Goal: Task Accomplishment & Management: Use online tool/utility

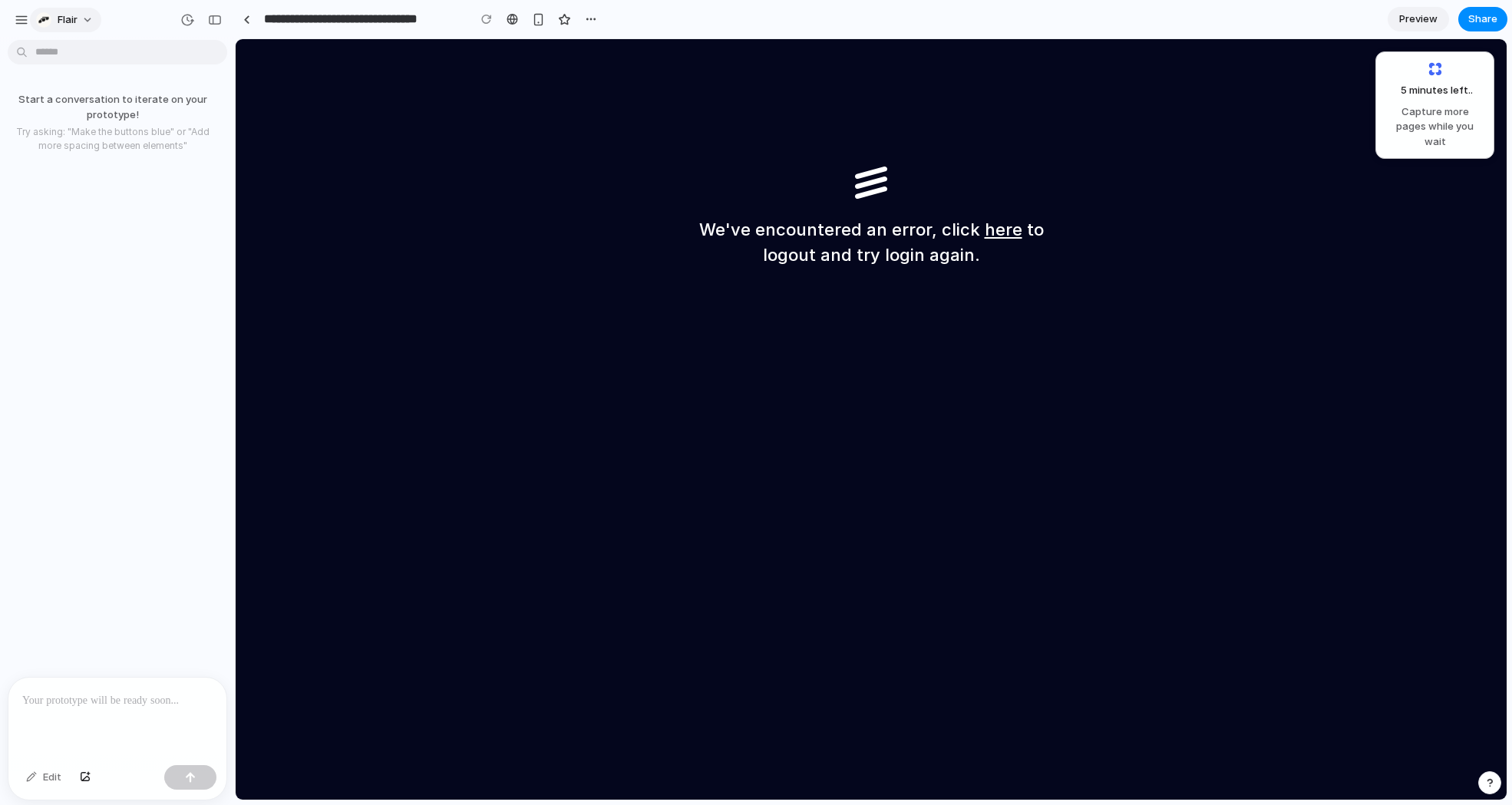
click at [54, 19] on div "flair" at bounding box center [56, 20] width 42 height 15
click at [54, 19] on div "Settings Invite members Change theme Sign out" at bounding box center [756, 402] width 1512 height 805
click at [25, 19] on div "button" at bounding box center [21, 20] width 14 height 14
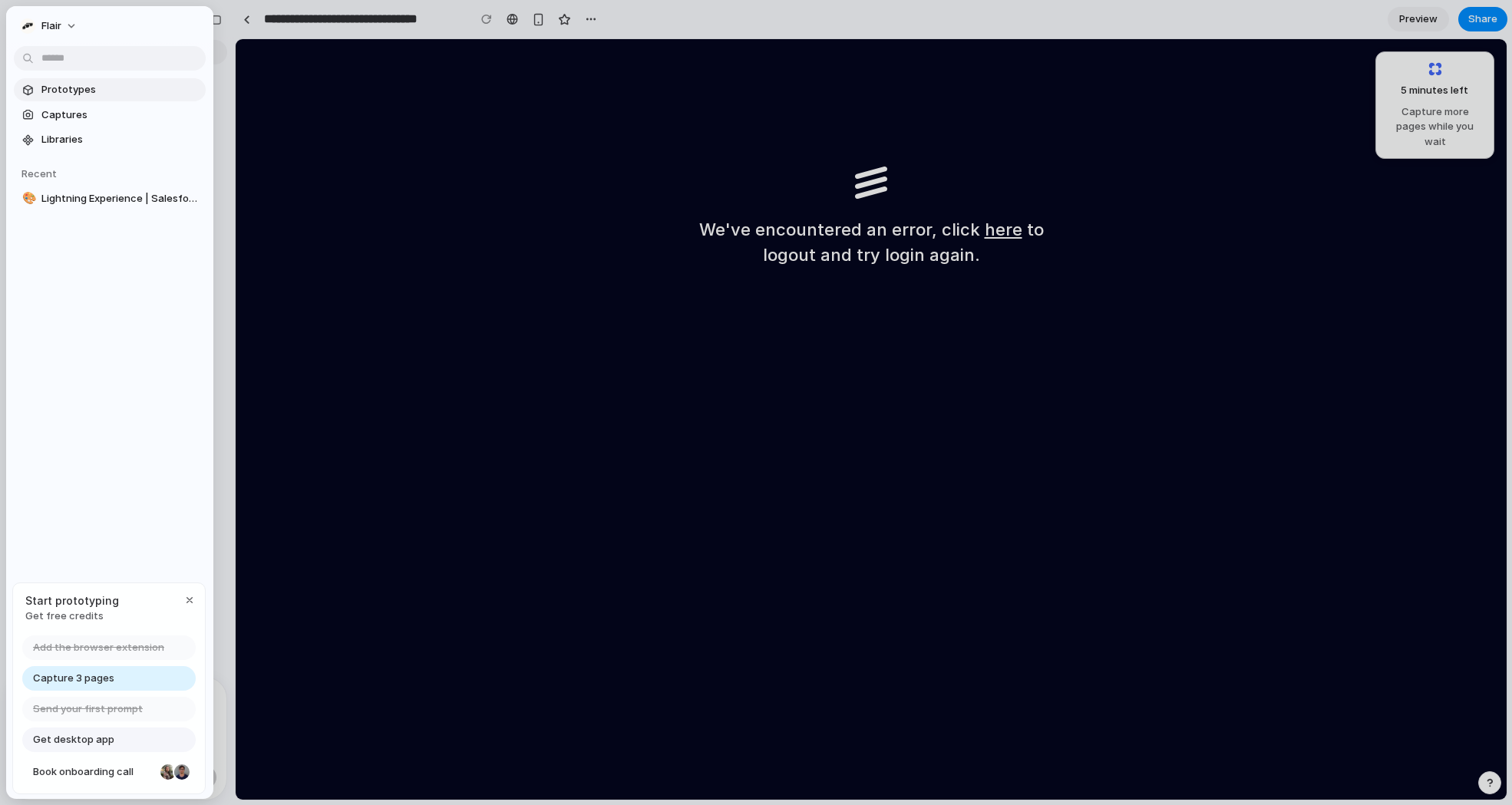
click at [90, 86] on span "Prototypes" at bounding box center [120, 90] width 158 height 15
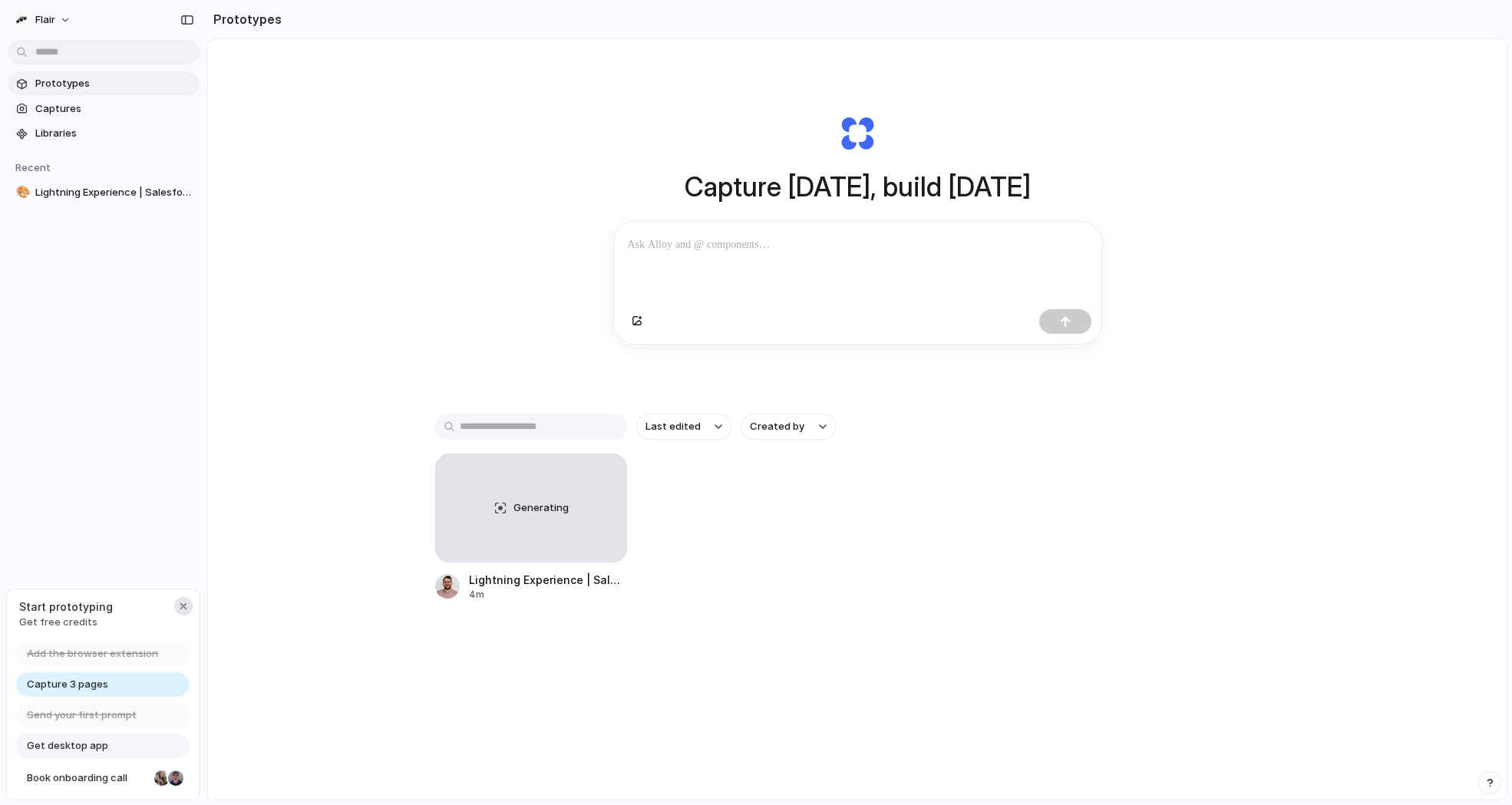
click at [183, 605] on div "button" at bounding box center [184, 606] width 12 height 12
click at [1150, 595] on div "Generating Lightning Experience | Salesforce 4m" at bounding box center [857, 527] width 844 height 148
click at [595, 505] on div "Generating" at bounding box center [531, 508] width 190 height 108
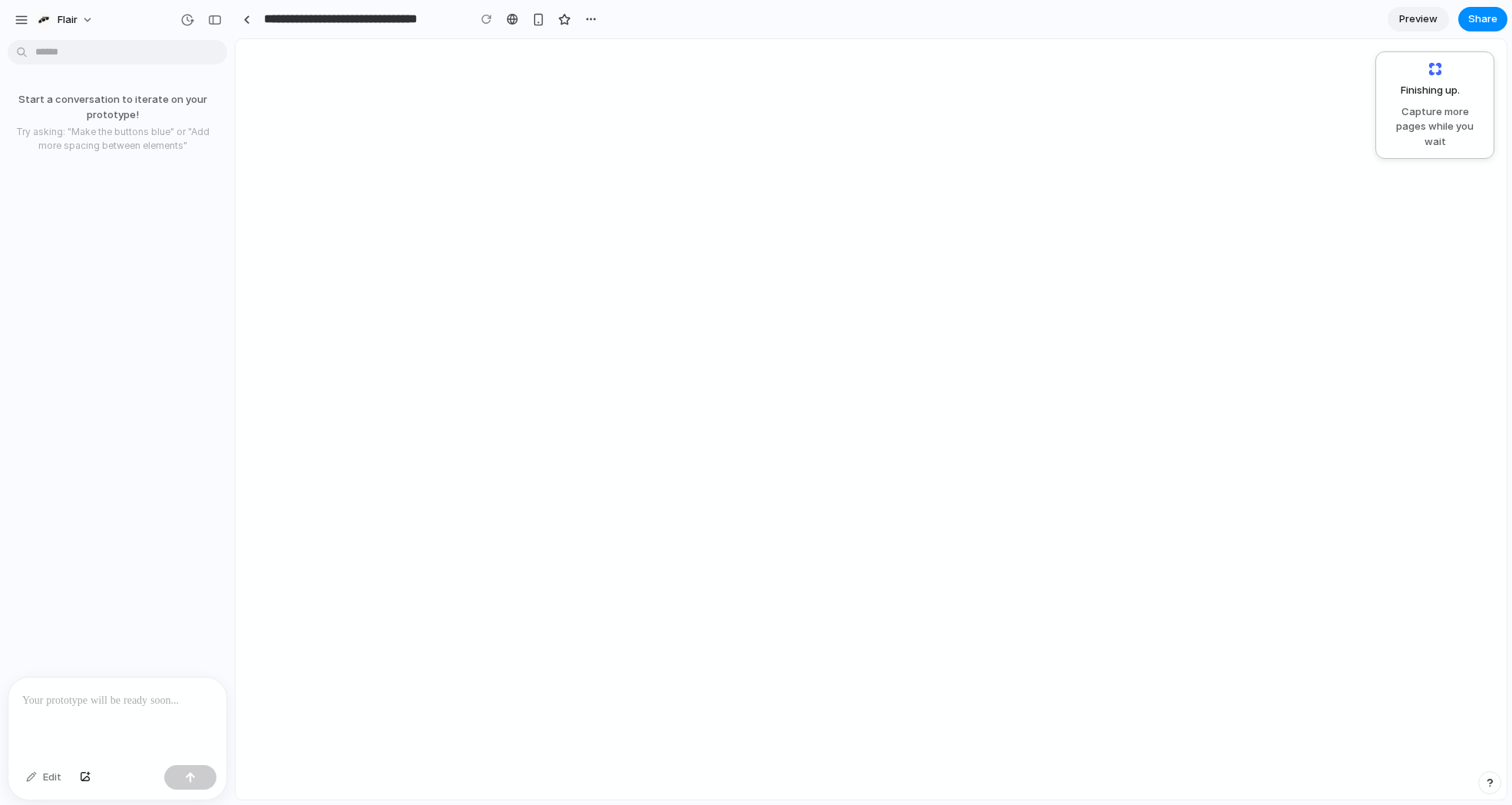
click at [98, 708] on p at bounding box center [117, 701] width 190 height 19
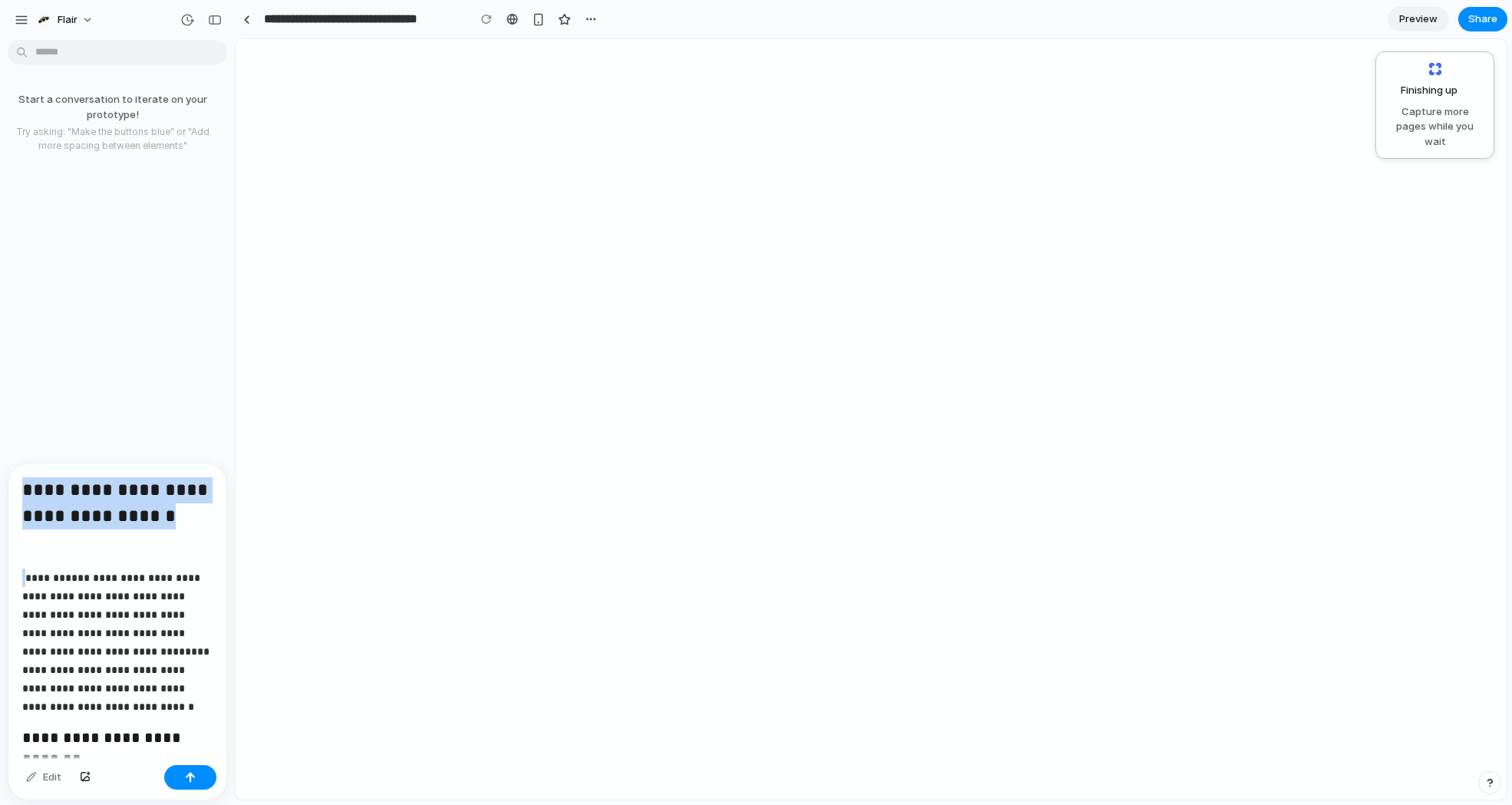
drag, startPoint x: 26, startPoint y: 579, endPoint x: -47, endPoint y: 423, distance: 172.2
click at [0, 423] on html "**********" at bounding box center [756, 402] width 1512 height 805
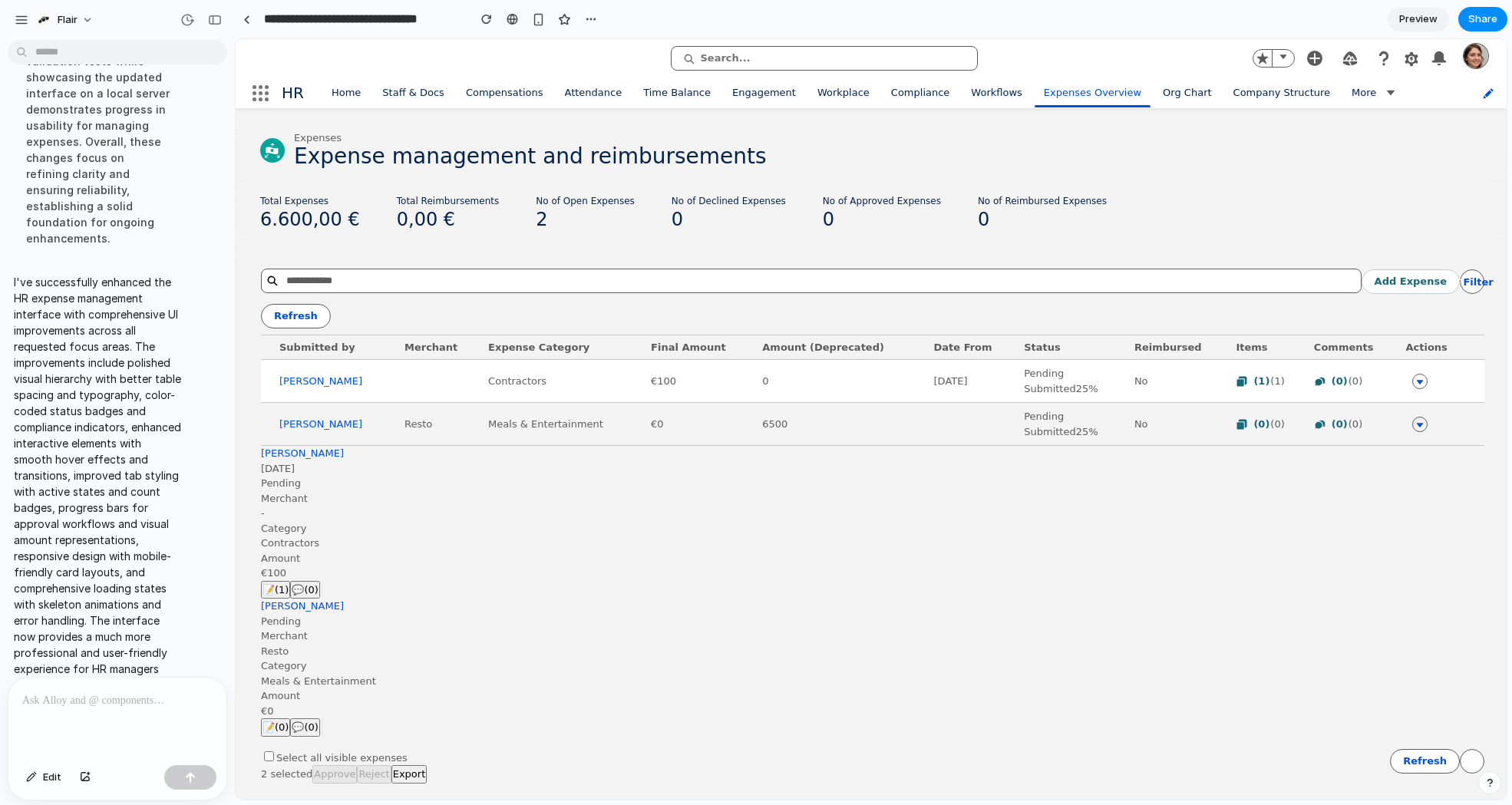
scroll to position [5, 0]
